Goal: Find specific page/section: Find specific page/section

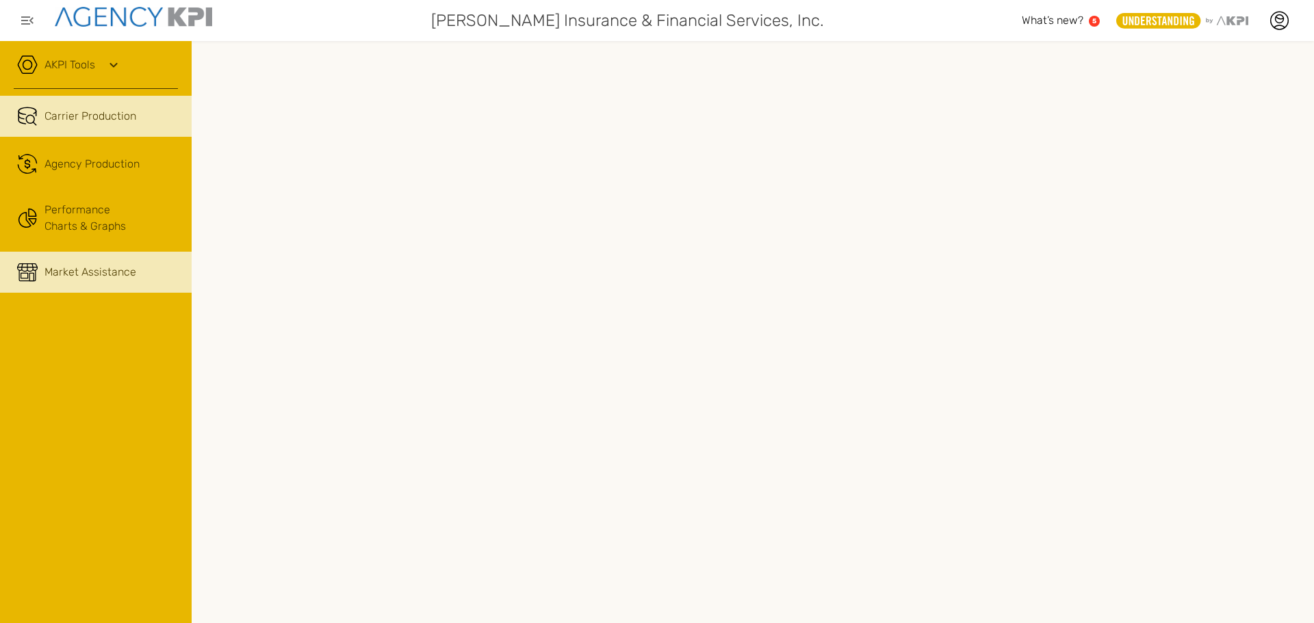
click at [88, 271] on div "Market Assistance" at bounding box center [90, 272] width 92 height 16
click at [107, 279] on div "Market Assistance" at bounding box center [90, 272] width 92 height 16
